Goal: Navigation & Orientation: Find specific page/section

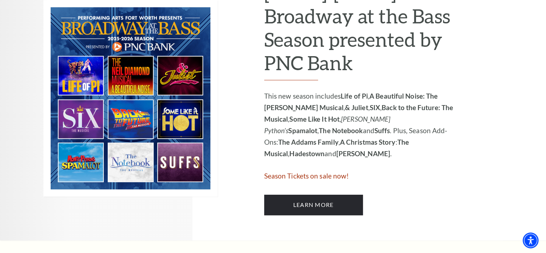
scroll to position [407, 0]
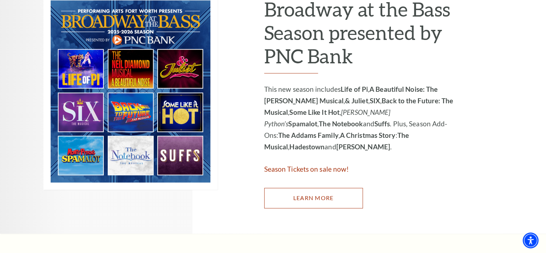
click at [335, 198] on link "Learn More" at bounding box center [313, 197] width 99 height 20
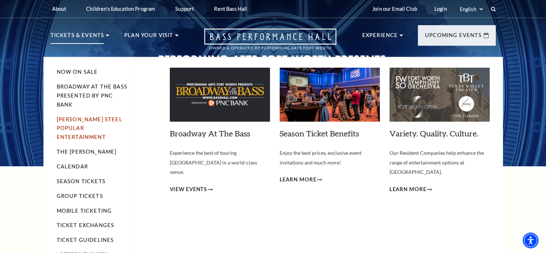
click at [70, 121] on link "[PERSON_NAME] Steel Popular Entertainment" at bounding box center [90, 128] width 66 height 24
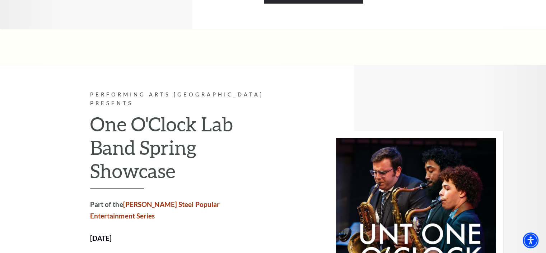
scroll to position [2366, 0]
